Goal: Information Seeking & Learning: Learn about a topic

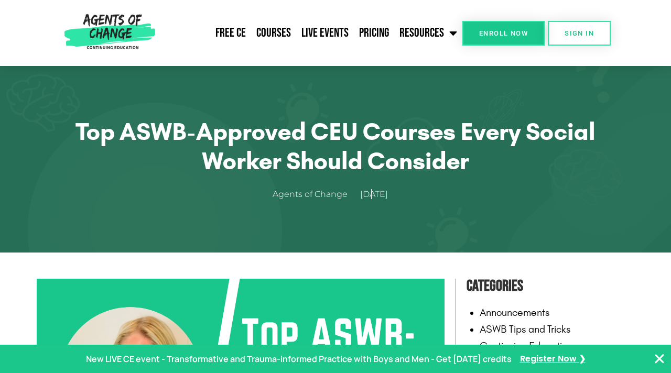
click at [670, 236] on section "Top ASWB-Approved CEU Courses Every Social Worker Should Consider Agents of Cha…" at bounding box center [335, 159] width 671 height 187
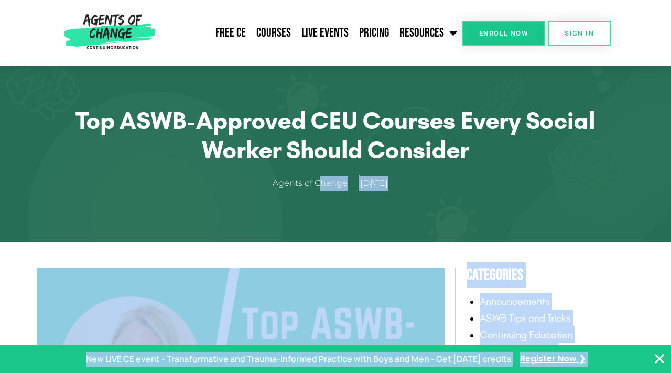
drag, startPoint x: 670, startPoint y: 236, endPoint x: 653, endPoint y: 369, distance: 134.2
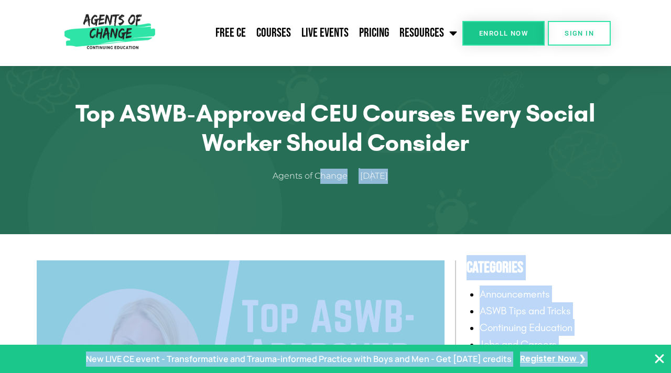
scroll to position [381, 0]
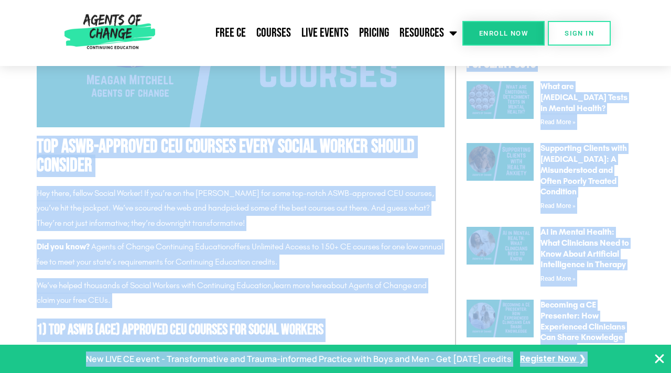
click at [655, 361] on icon "Close Banner" at bounding box center [659, 359] width 13 height 13
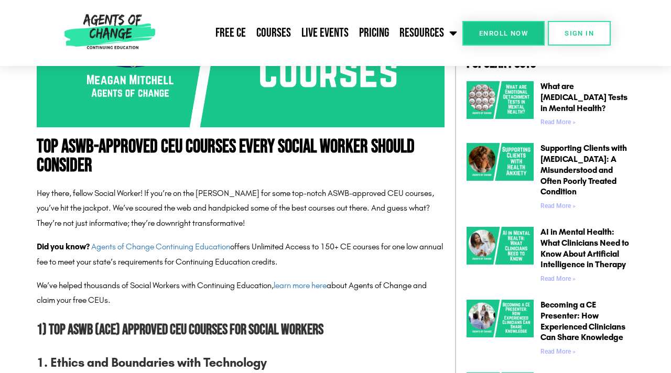
click at [638, 62] on header "Free CE Courses Live Events Pricing Resources Blog State Requirements: Social W…" at bounding box center [335, 33] width 671 height 66
drag, startPoint x: 669, startPoint y: 66, endPoint x: 669, endPoint y: 131, distance: 65.0
drag, startPoint x: 669, startPoint y: 131, endPoint x: 669, endPoint y: 60, distance: 71.3
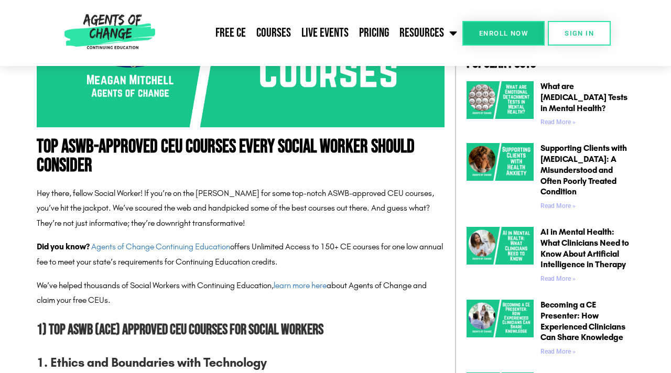
click at [664, 62] on header "Free CE Courses Live Events Pricing Resources Blog State Requirements: Social W…" at bounding box center [335, 33] width 671 height 66
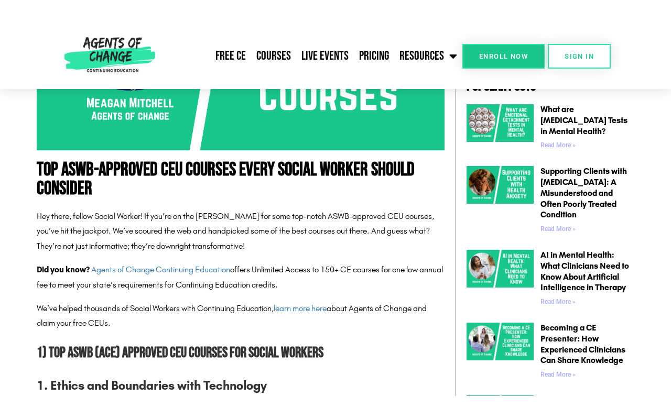
scroll to position [358, 0]
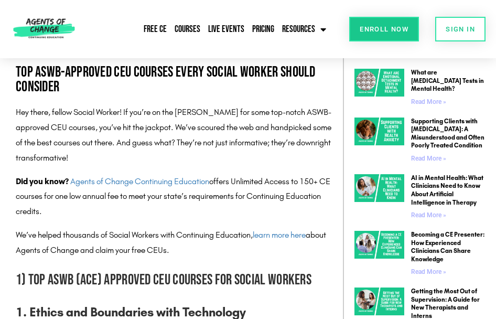
click at [29, 89] on h1 "Top ASWB-Approved CEU Courses Every Social Worker Should Consider" at bounding box center [177, 79] width 322 height 29
click at [29, 88] on h1 "Top ASWB-Approved CEU Courses Every Social Worker Should Consider" at bounding box center [177, 79] width 322 height 29
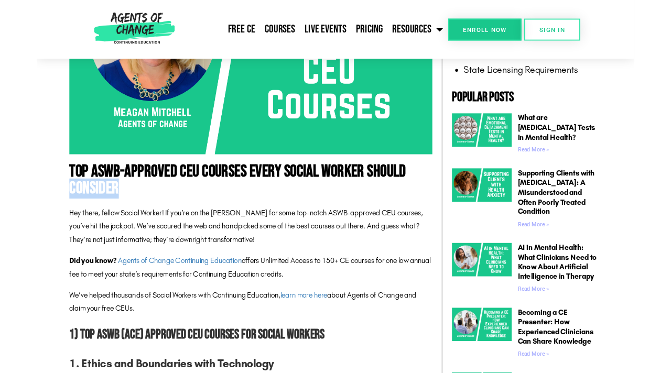
scroll to position [335, 0]
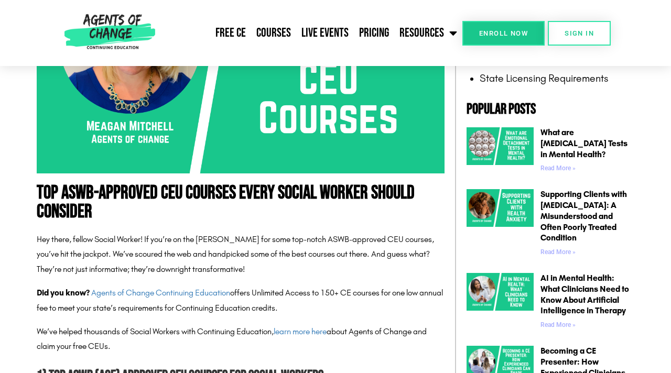
click at [648, 45] on header "Free CE Courses Live Events Pricing Resources Blog State Requirements: Social W…" at bounding box center [335, 33] width 671 height 66
